Goal: Use online tool/utility: Use online tool/utility

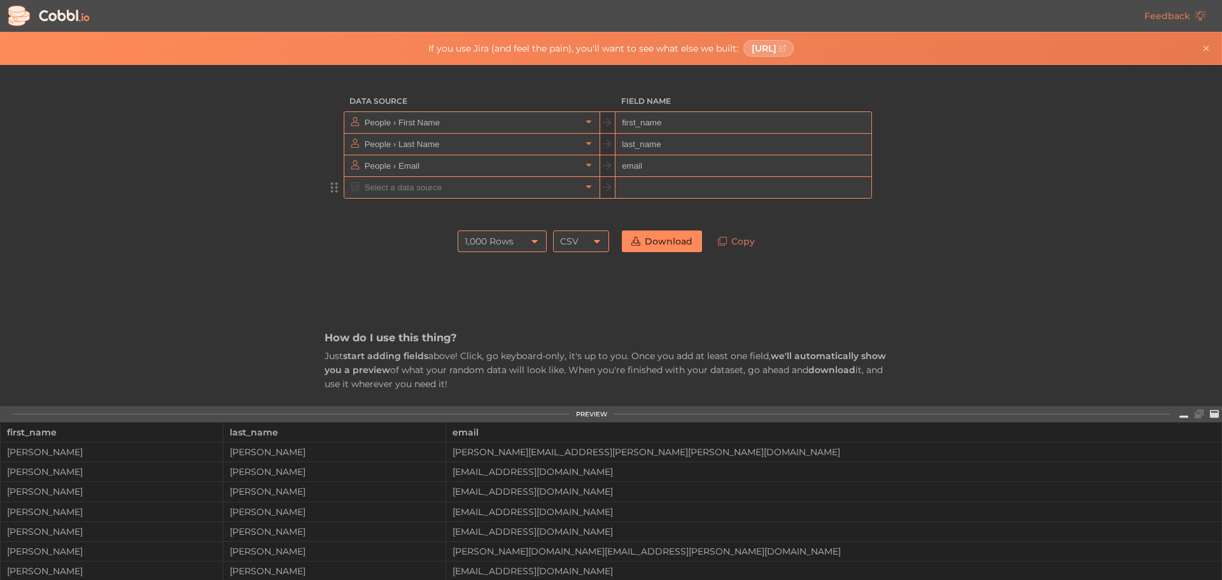
click at [439, 195] on input "text" at bounding box center [471, 187] width 220 height 21
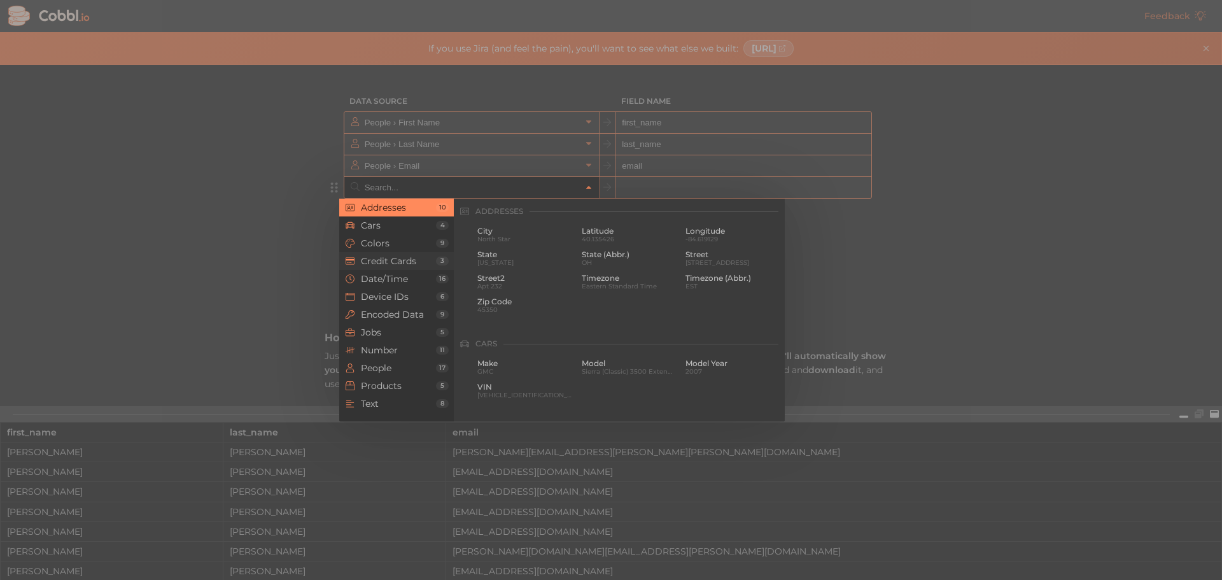
click at [401, 263] on span "Credit Cards" at bounding box center [398, 261] width 75 height 10
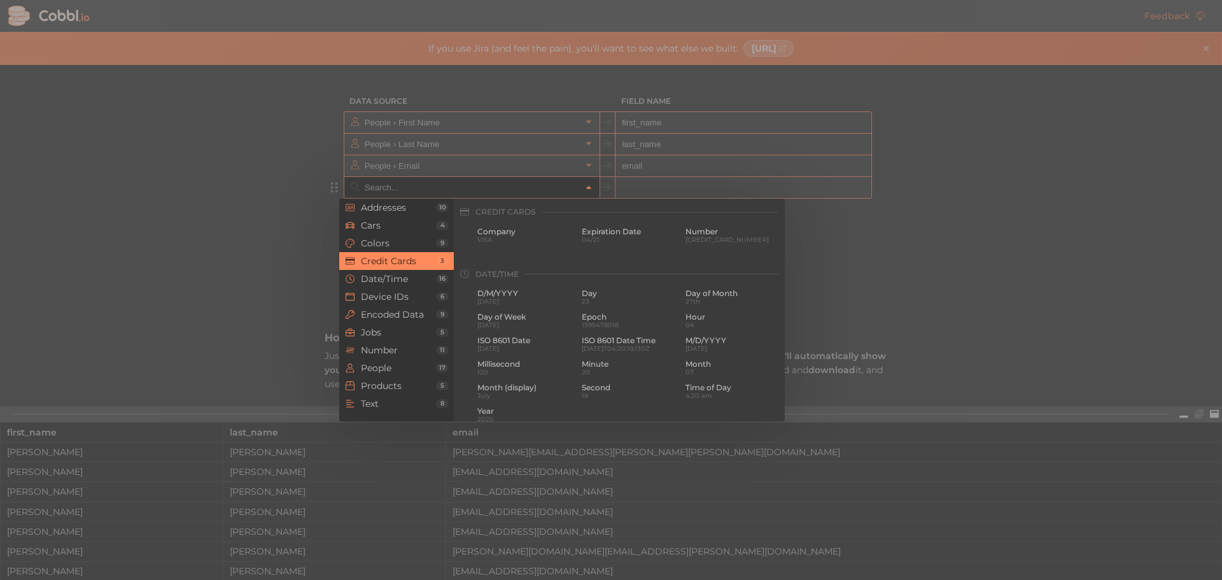
scroll to position [326, 0]
click at [385, 296] on span "Device IDs" at bounding box center [398, 296] width 75 height 10
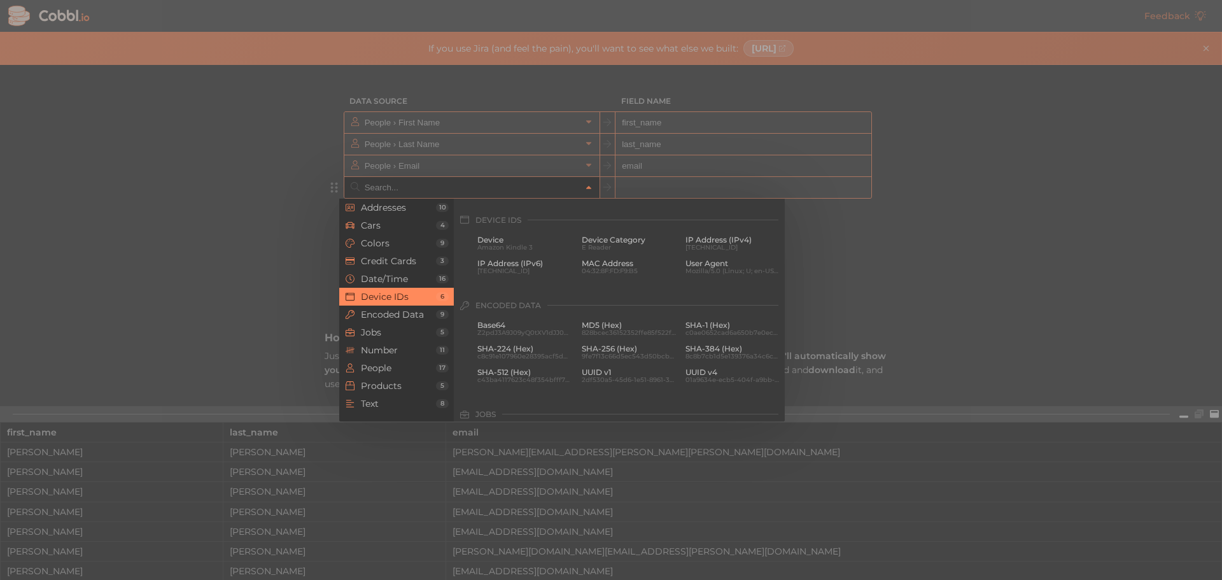
scroll to position [568, 0]
click at [428, 221] on span "Cars" at bounding box center [398, 225] width 75 height 10
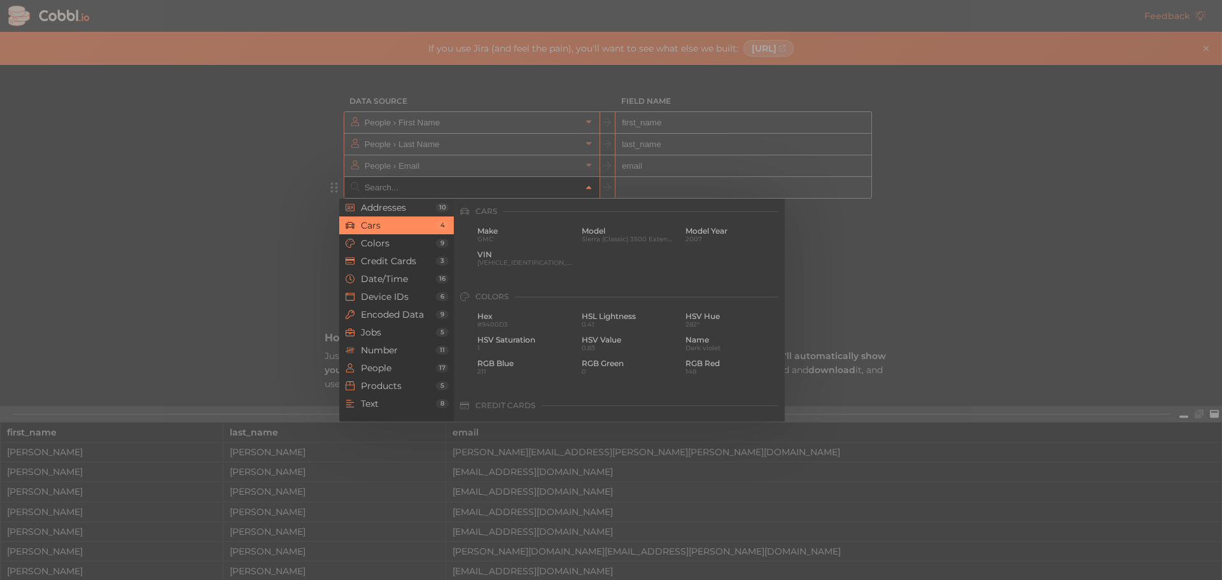
click at [377, 211] on span "Addresses" at bounding box center [398, 207] width 75 height 10
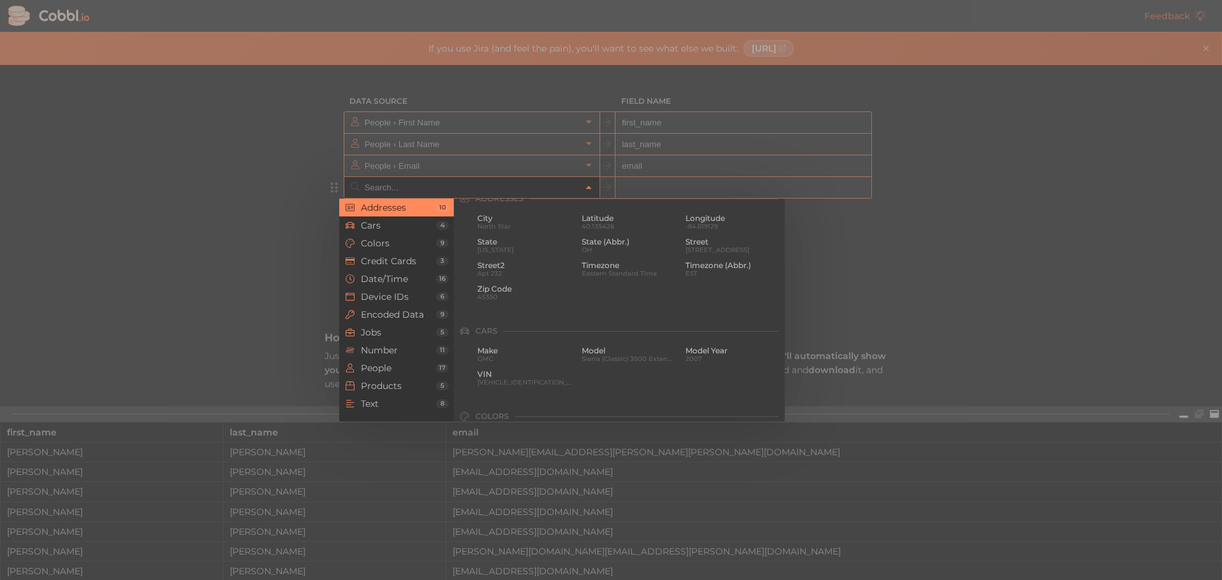
scroll to position [0, 0]
click at [512, 232] on span "City" at bounding box center [524, 231] width 95 height 9
type input "Addresses › City"
type input "city"
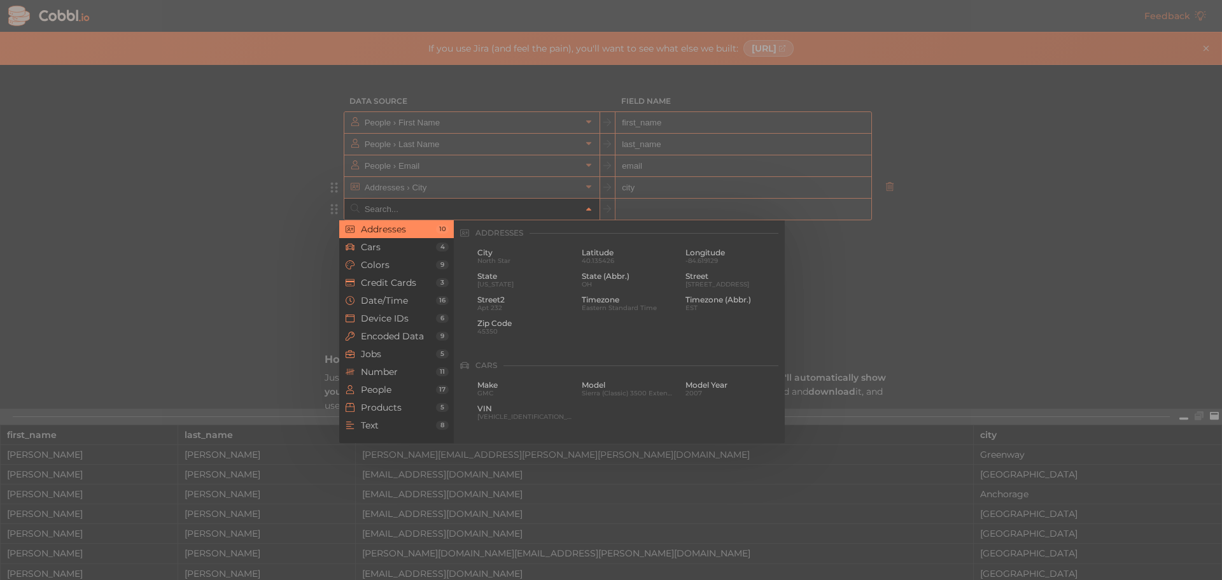
click at [508, 206] on input "text" at bounding box center [471, 209] width 220 height 21
click at [502, 276] on span "State" at bounding box center [524, 276] width 95 height 9
type input "Addresses › State"
type input "state"
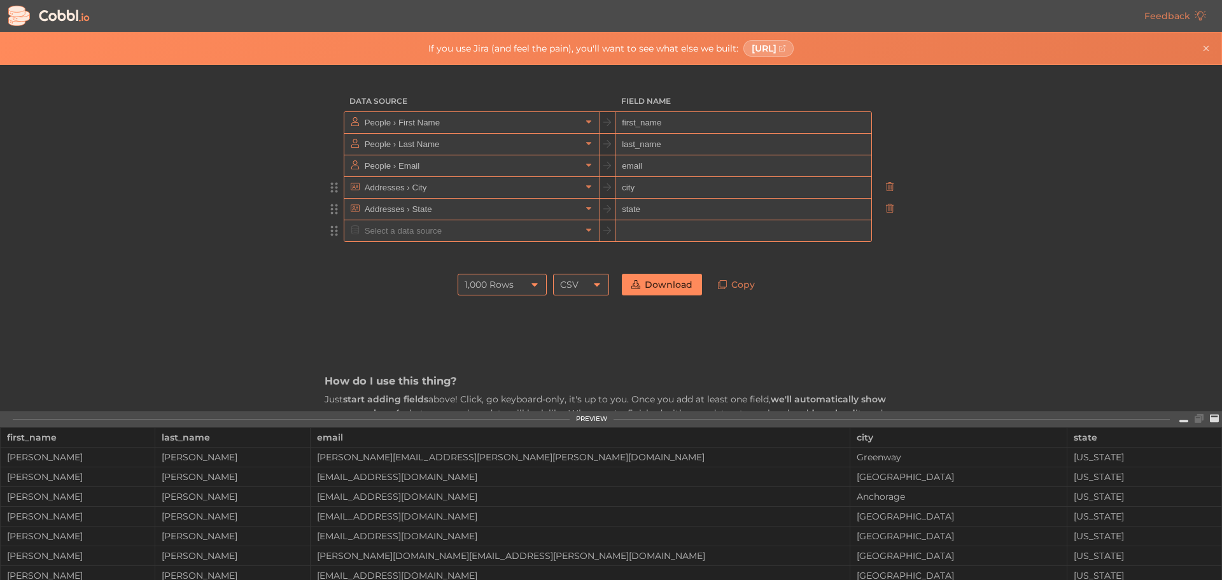
click at [490, 225] on input "text" at bounding box center [471, 230] width 220 height 21
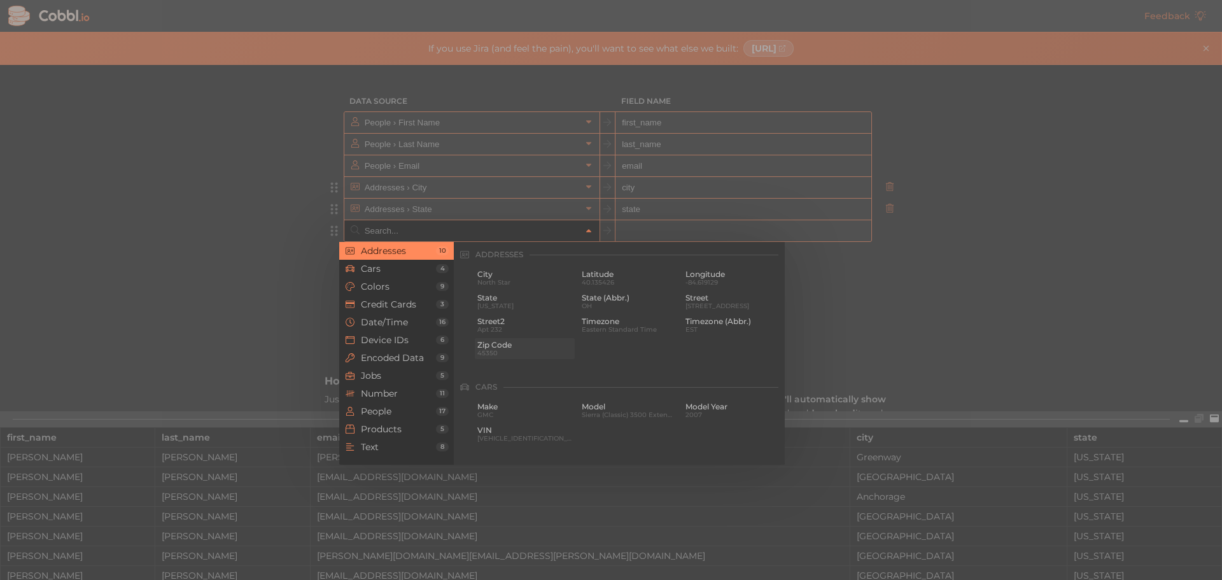
click at [511, 348] on span "Zip Code" at bounding box center [524, 344] width 95 height 9
type input "Addresses › Zip Code"
type input "zip"
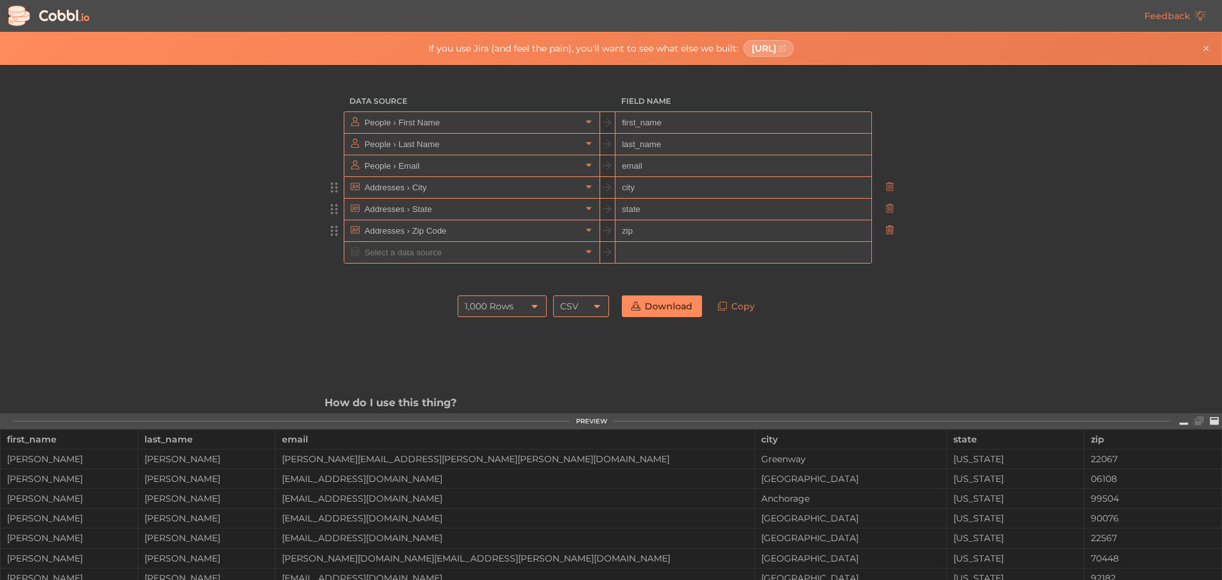
click at [888, 225] on icon at bounding box center [889, 229] width 9 height 9
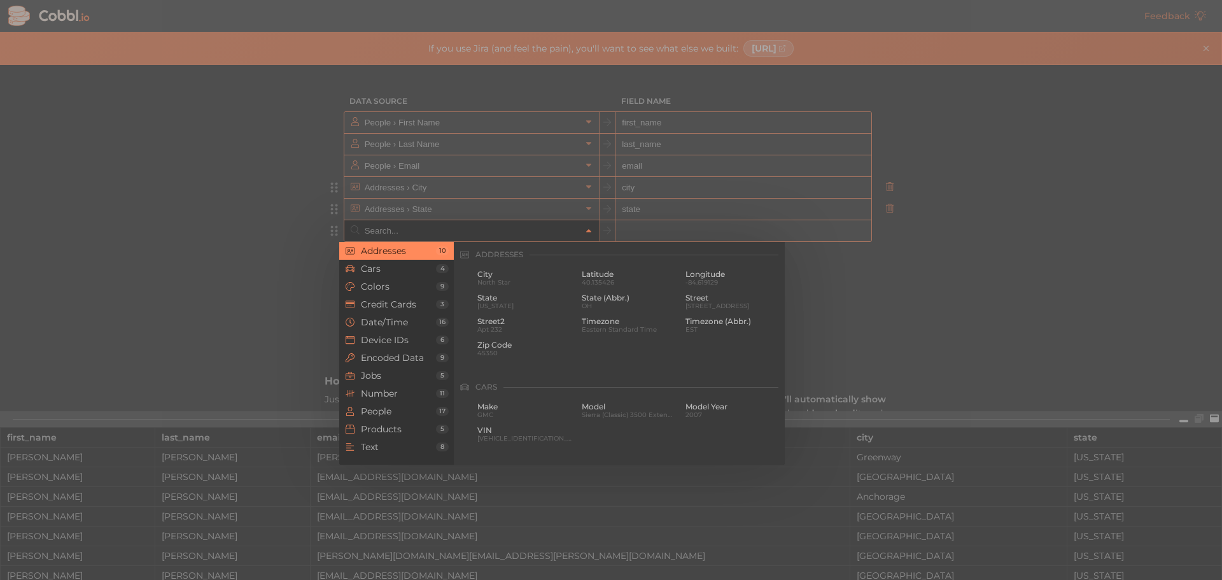
click at [510, 223] on input "text" at bounding box center [471, 230] width 220 height 21
click at [398, 356] on span "Encoded Data" at bounding box center [398, 358] width 75 height 10
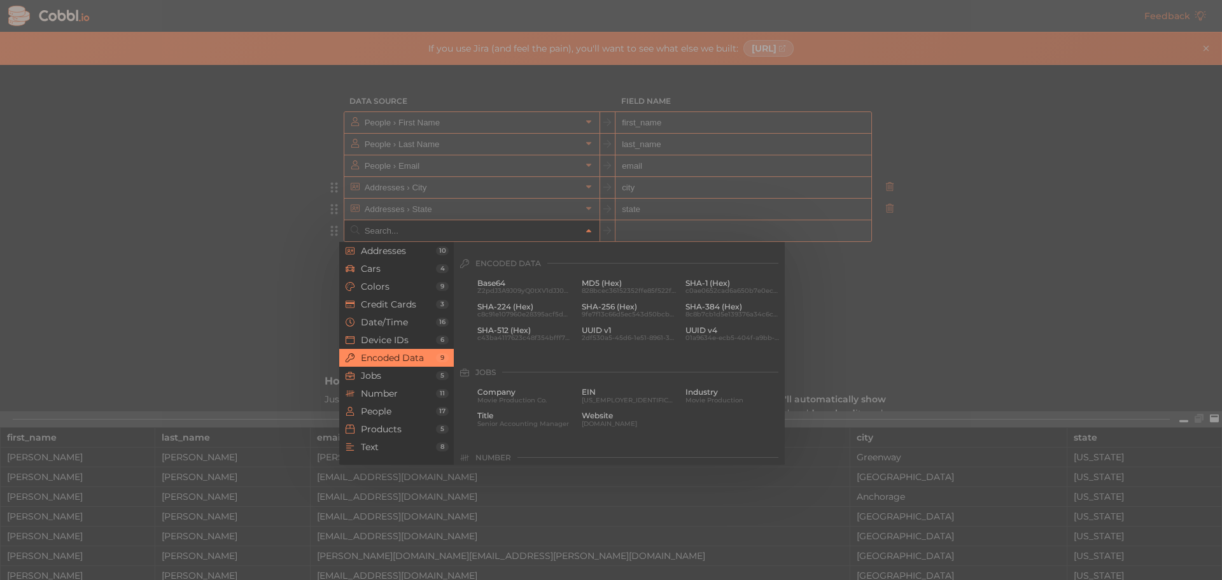
scroll to position [653, 0]
click at [398, 374] on span "Jobs" at bounding box center [398, 375] width 75 height 10
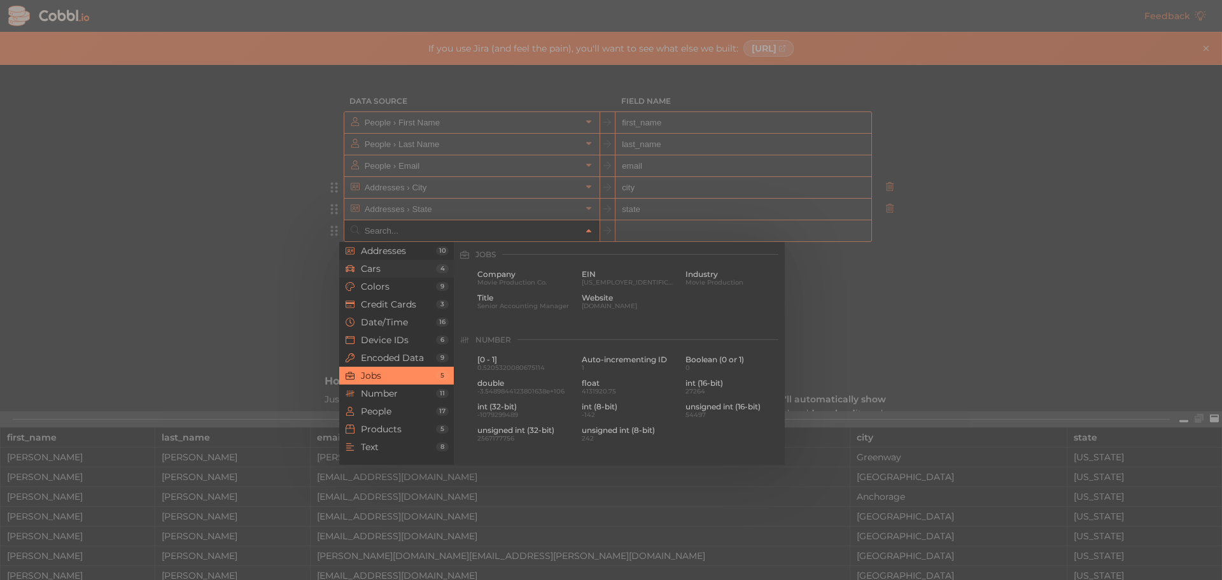
click at [394, 273] on span "Cars" at bounding box center [398, 268] width 75 height 10
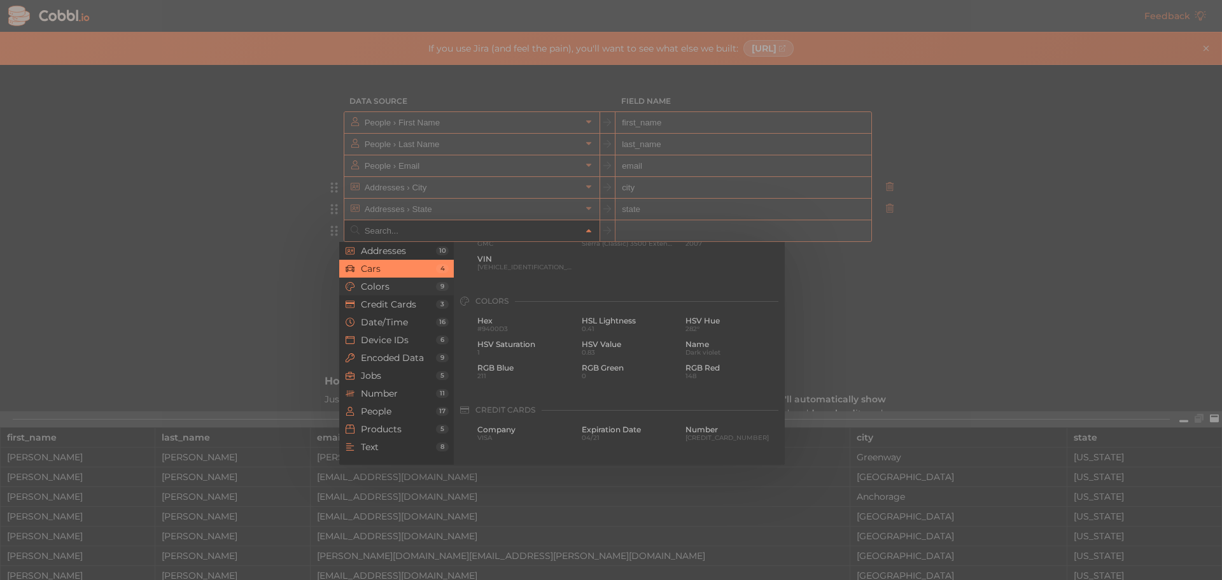
scroll to position [132, 0]
click at [519, 277] on span "Make" at bounding box center [524, 274] width 95 height 9
type input "Cars › Make"
type input "make"
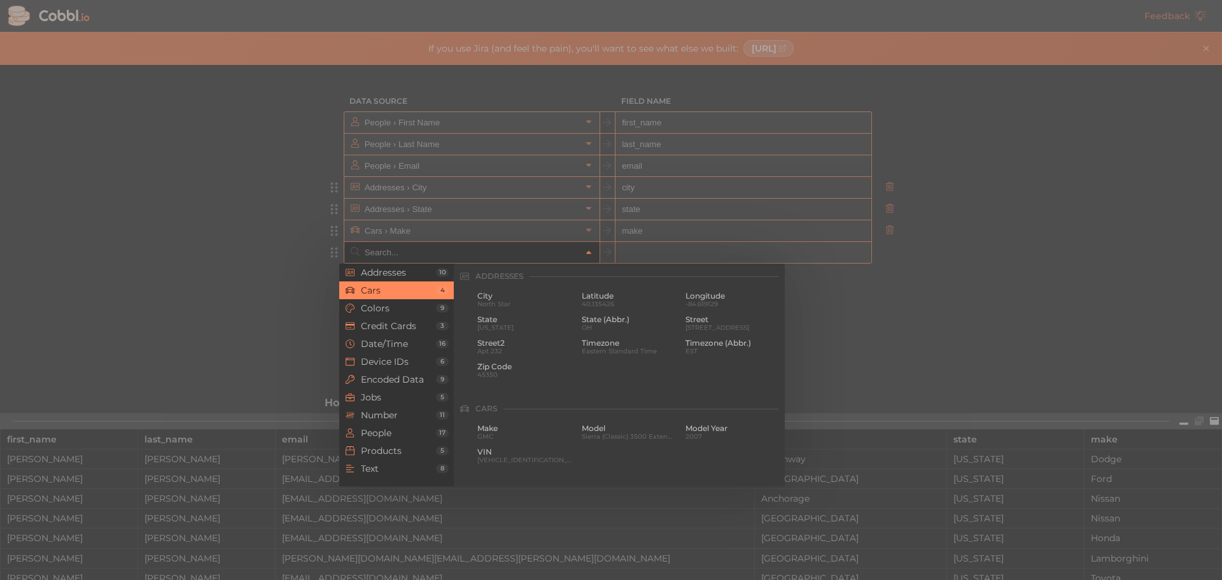
click at [547, 250] on input "text" at bounding box center [471, 252] width 220 height 21
click at [391, 428] on span "People" at bounding box center [398, 433] width 75 height 10
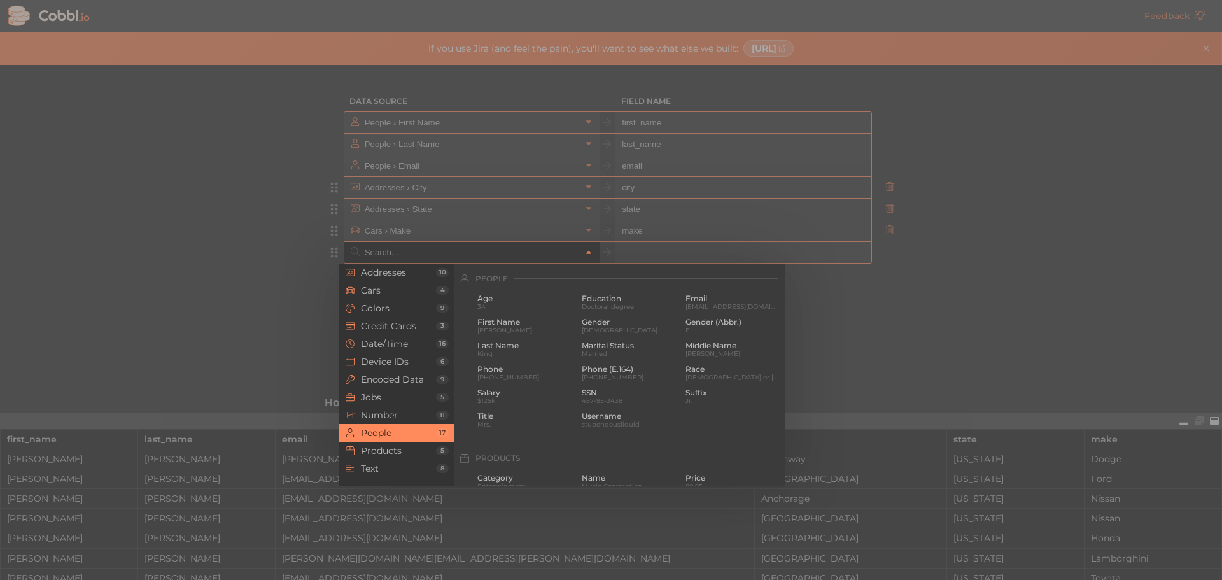
scroll to position [980, 0]
click at [505, 388] on span "Salary" at bounding box center [524, 390] width 95 height 9
type input "People › Salary"
type input "salary"
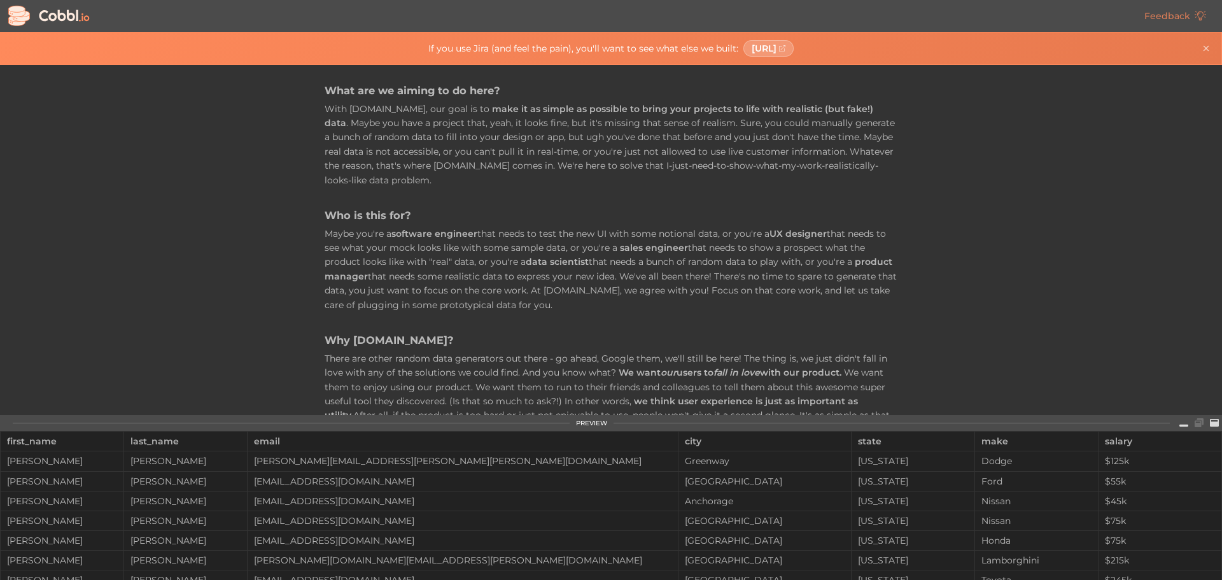
scroll to position [700, 0]
